Goal: Task Accomplishment & Management: Complete application form

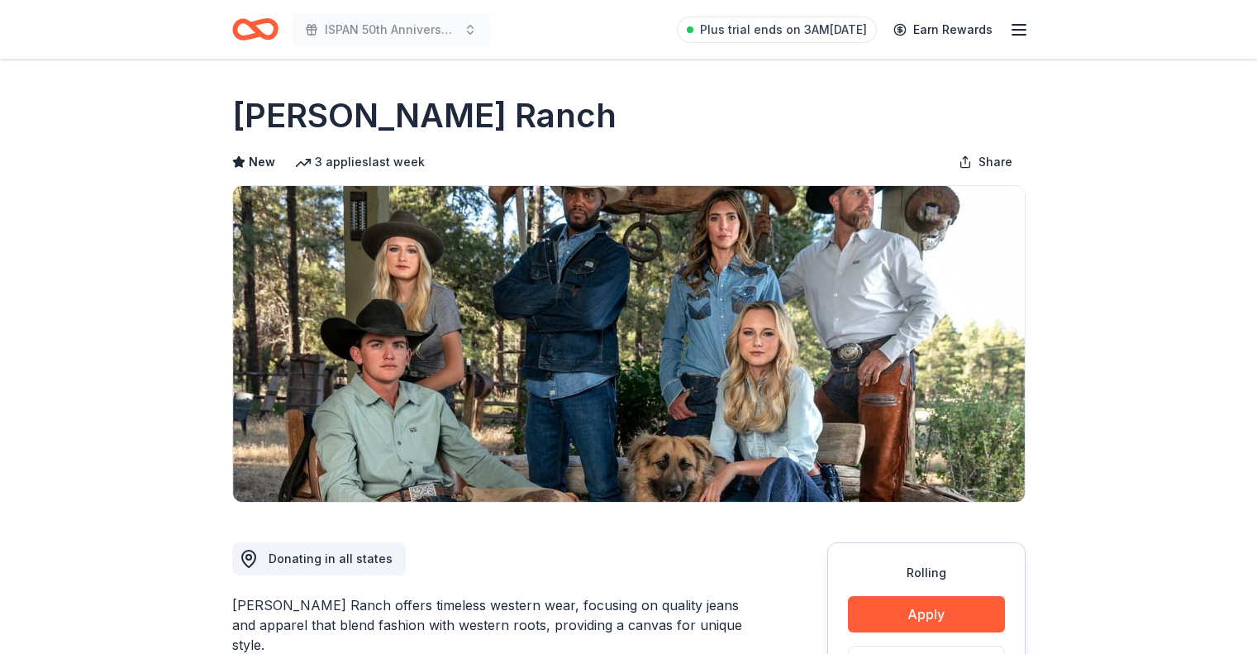
scroll to position [727, 0]
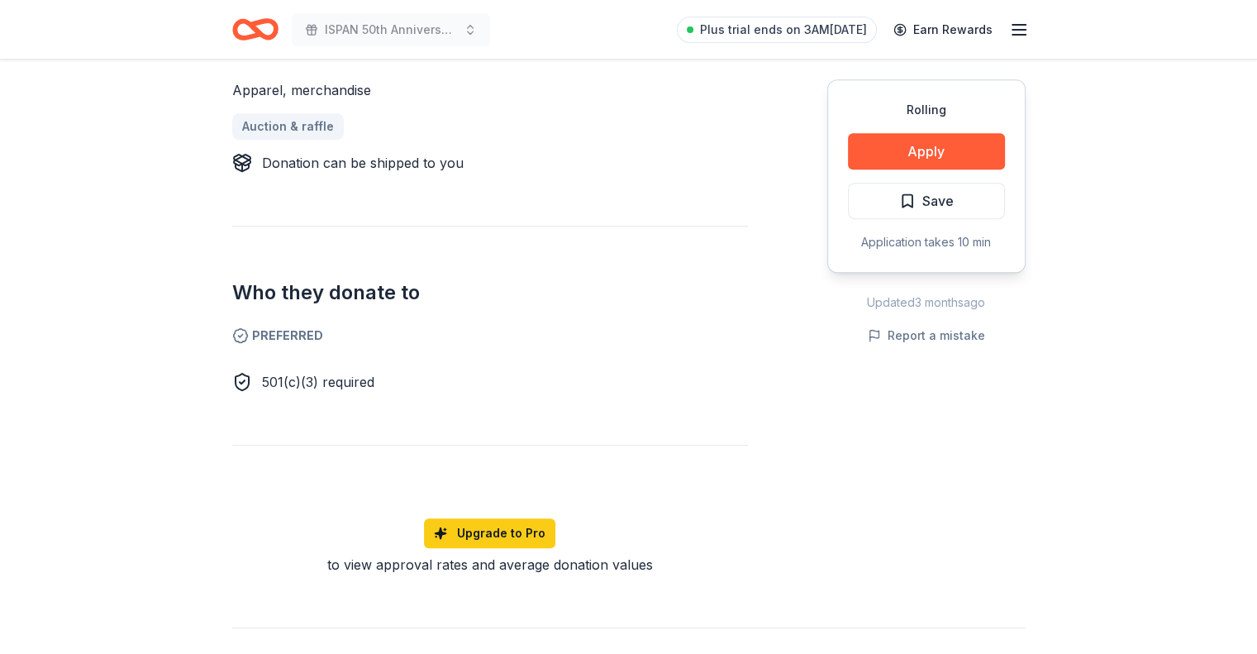
click at [800, 360] on div "Donating in all states Kimes Ranch offers timeless western wear, focusing on qu…" at bounding box center [628, 174] width 793 height 799
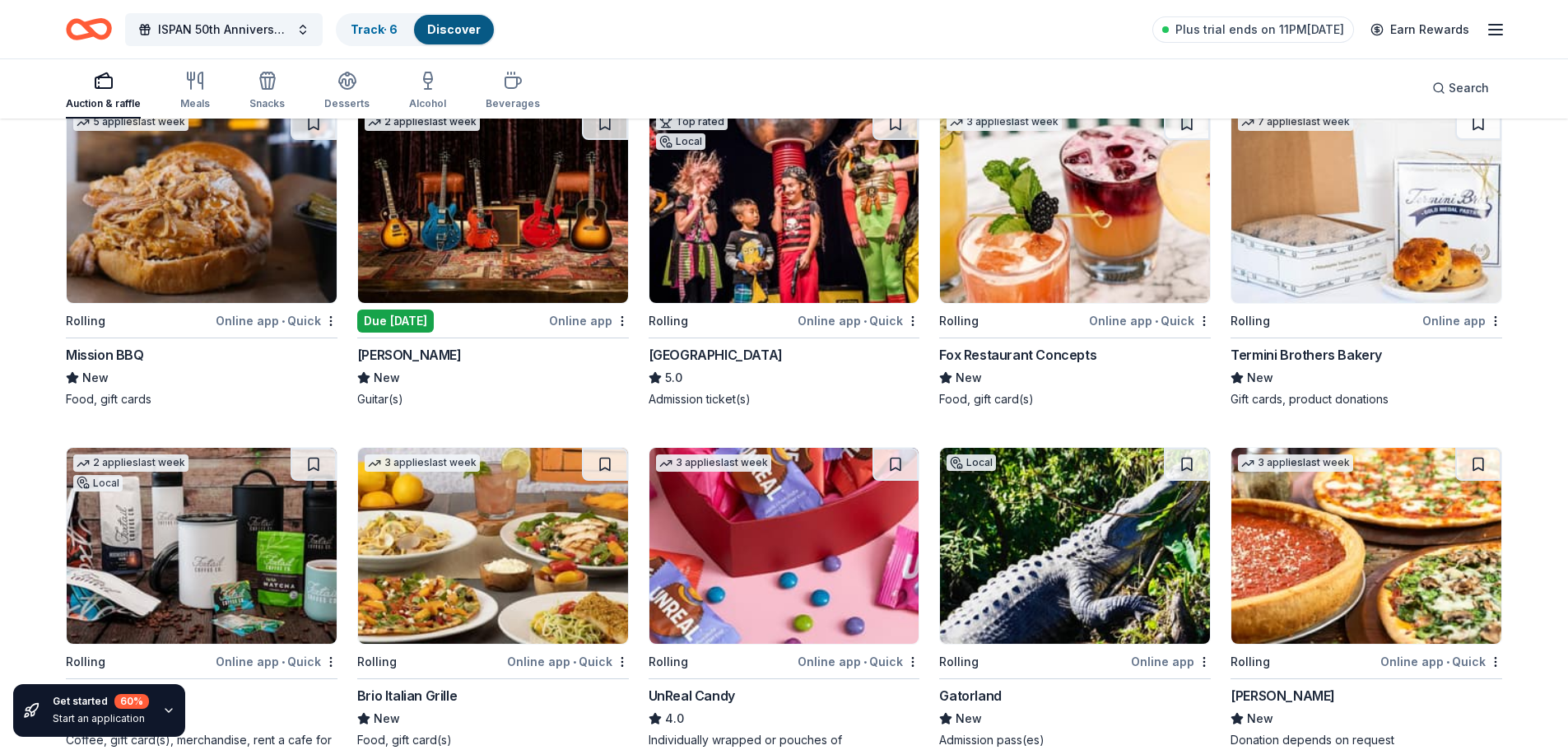
scroll to position [5278, 0]
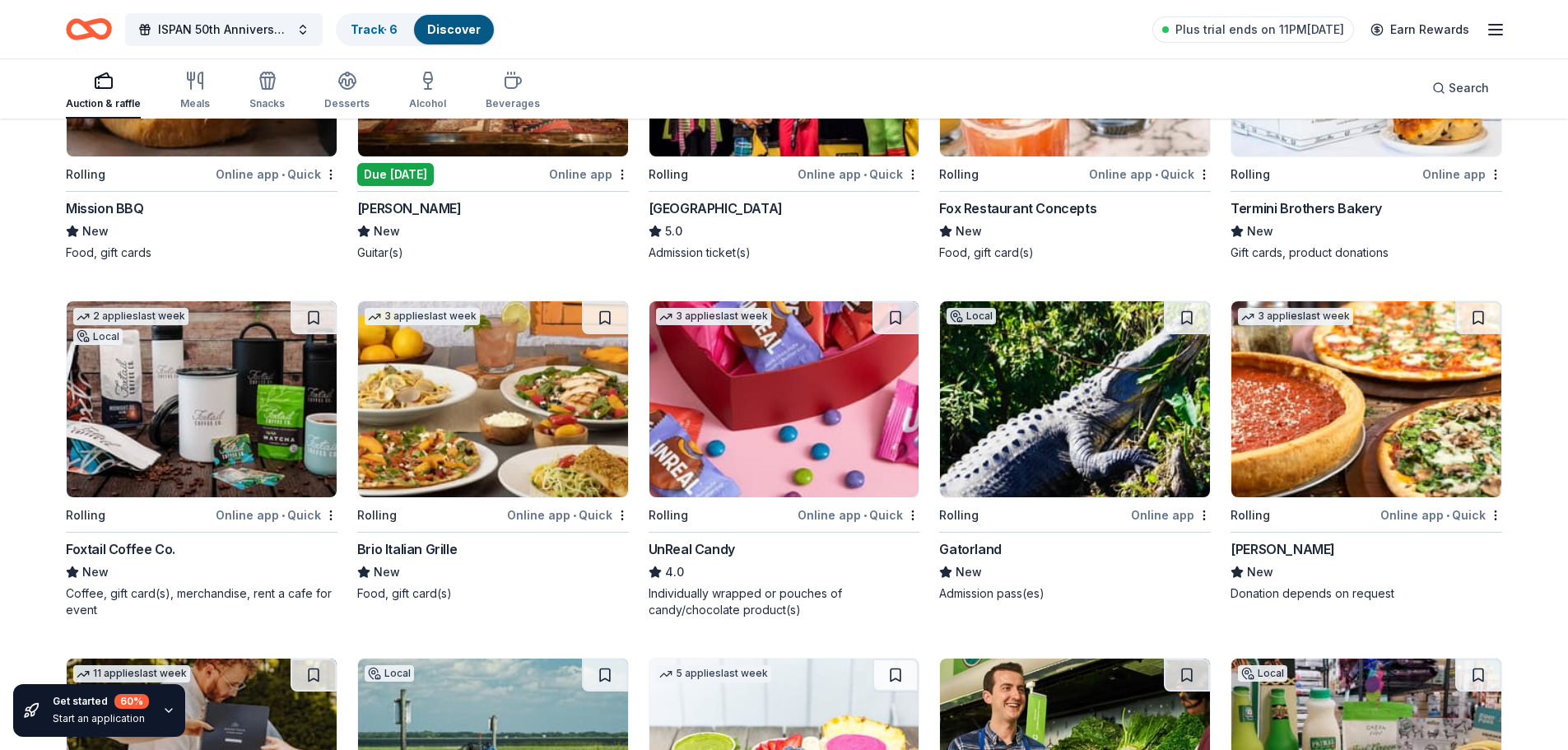
click at [791, 414] on img at bounding box center [784, 398] width 270 height 196
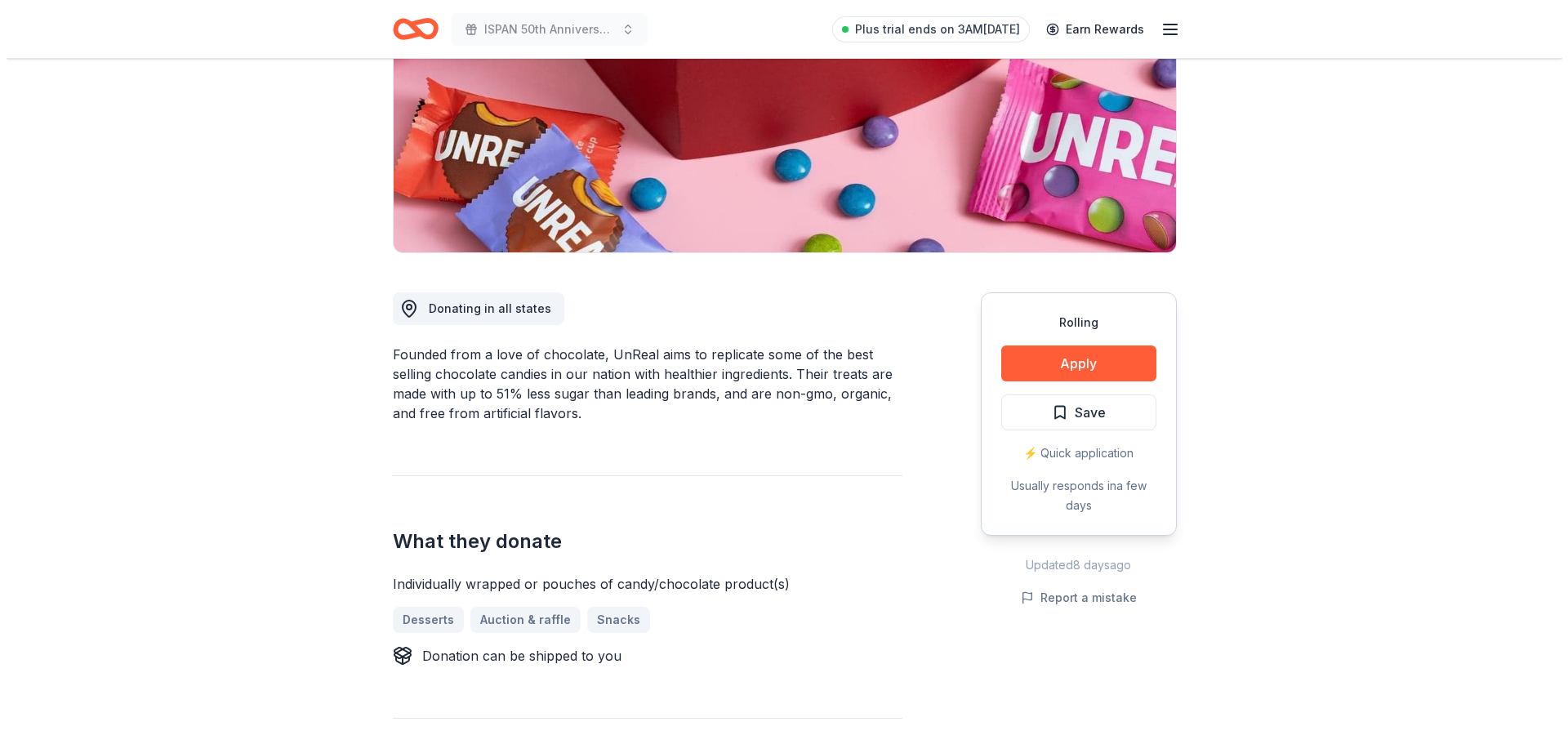
scroll to position [245, 0]
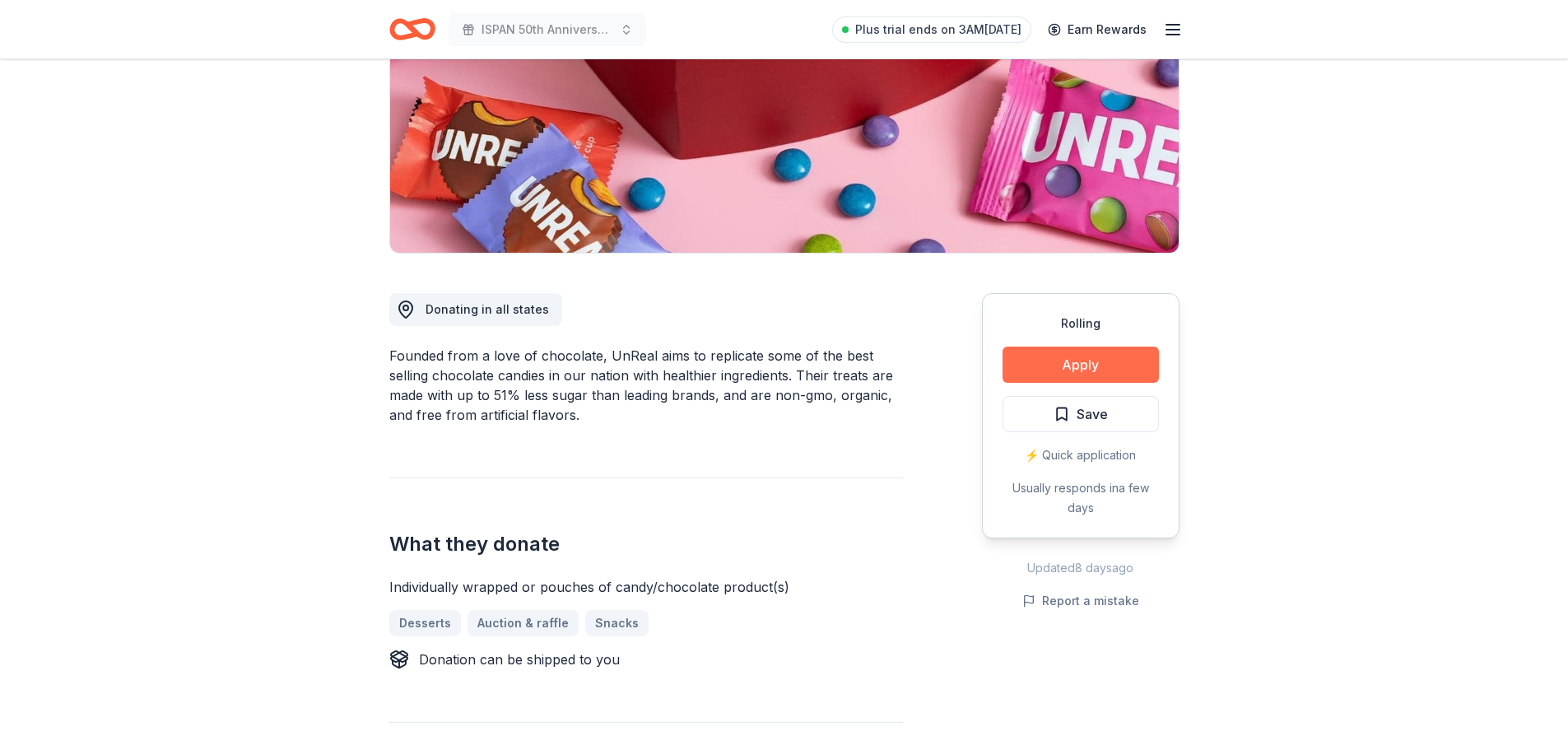
click at [1085, 352] on button "Apply" at bounding box center [1080, 365] width 156 height 36
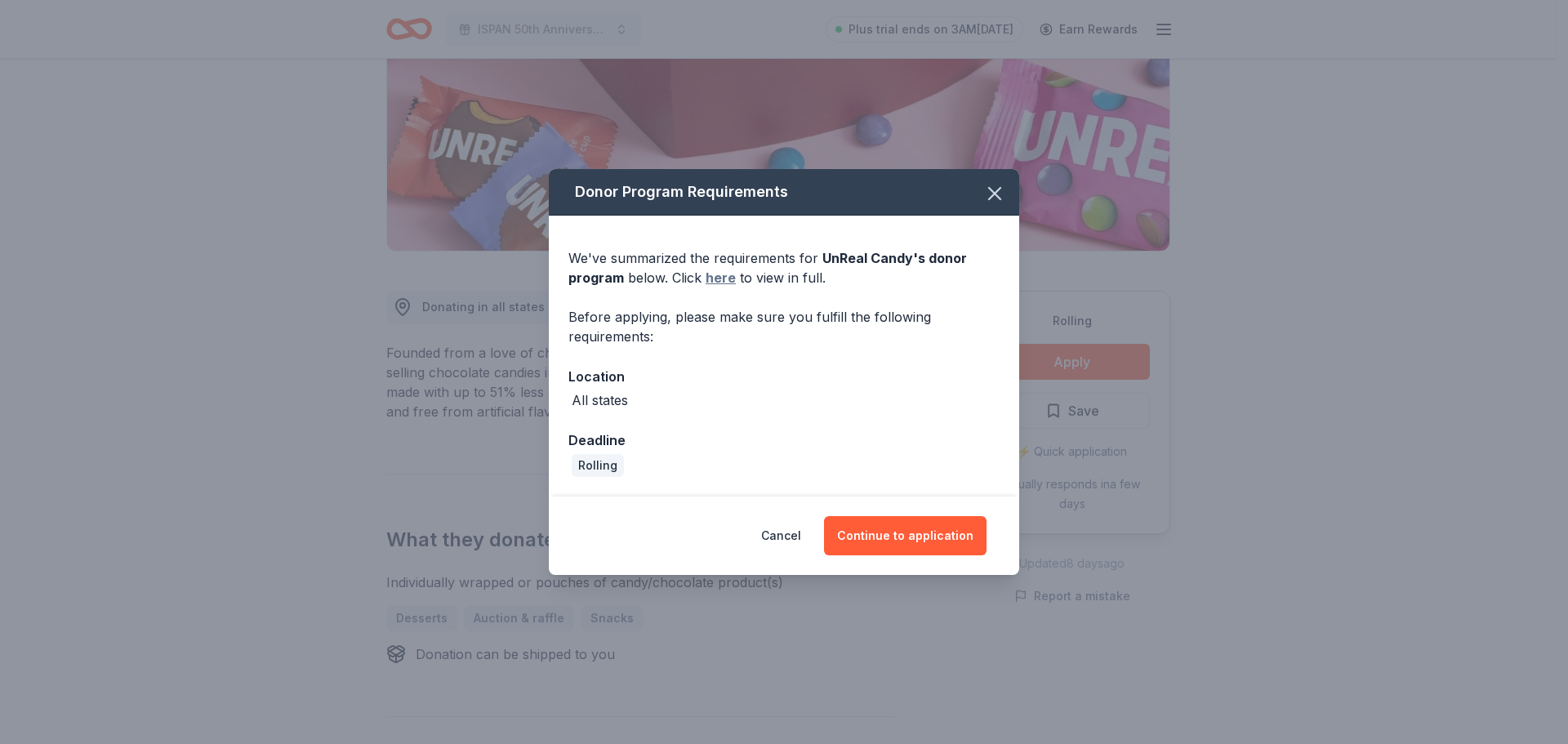
click at [719, 276] on link "here" at bounding box center [720, 278] width 31 height 20
